Goal: Task Accomplishment & Management: Use online tool/utility

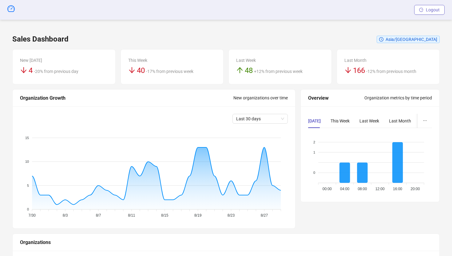
click at [428, 8] on span "Logout" at bounding box center [433, 9] width 14 height 5
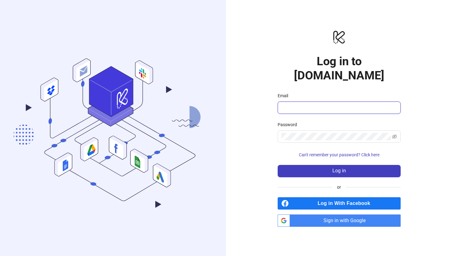
click at [330, 104] on input "Email" at bounding box center [338, 107] width 114 height 7
type input "**********"
click at [288, 130] on span at bounding box center [339, 136] width 123 height 12
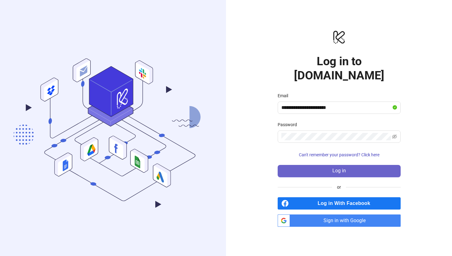
click at [291, 165] on button "Log in" at bounding box center [339, 171] width 123 height 12
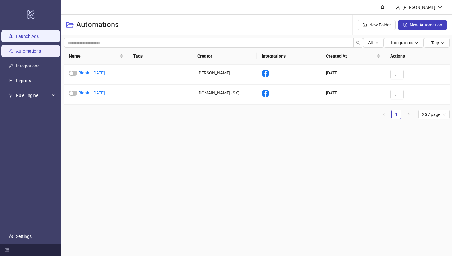
click at [27, 38] on link "Launch Ads" at bounding box center [27, 36] width 23 height 5
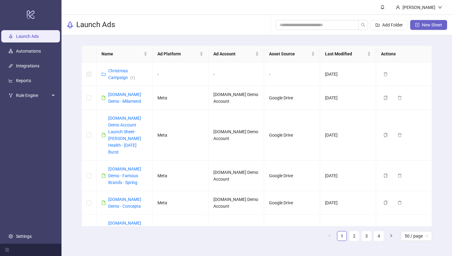
click at [416, 25] on icon "plus-square" at bounding box center [417, 25] width 4 height 4
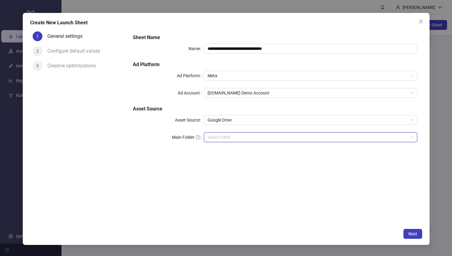
click at [217, 135] on input "Main Folder" at bounding box center [308, 137] width 200 height 9
click at [230, 139] on input "Main Folder" at bounding box center [308, 137] width 200 height 9
click at [419, 21] on icon "close" at bounding box center [421, 21] width 5 height 5
